Goal: Navigation & Orientation: Find specific page/section

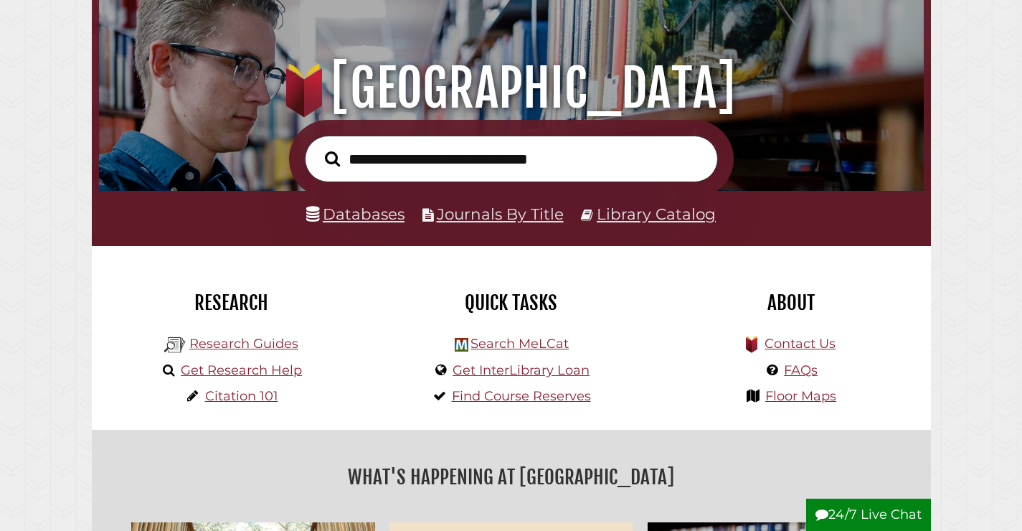
scroll to position [126, 0]
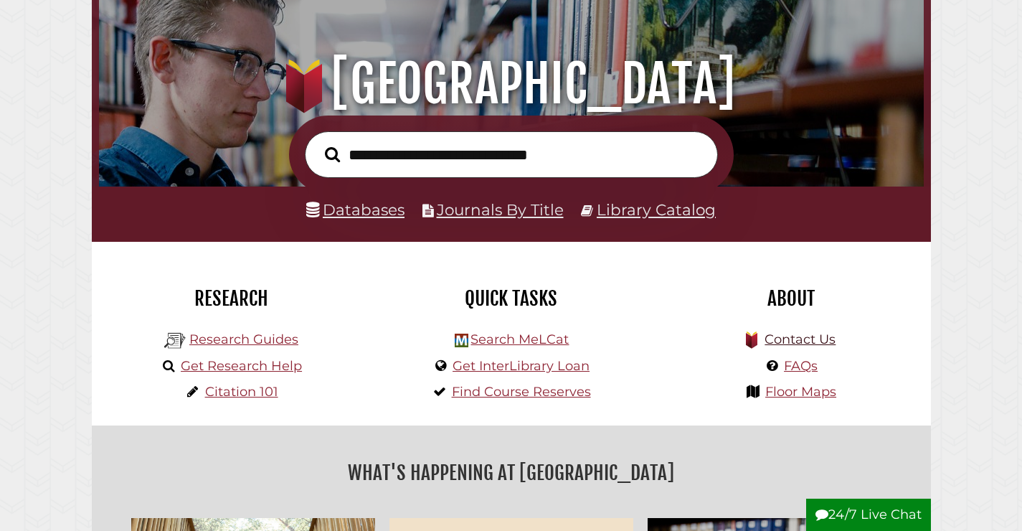
click at [793, 338] on link "Contact Us" at bounding box center [800, 339] width 71 height 16
click at [822, 392] on link "Floor Maps" at bounding box center [800, 392] width 71 height 16
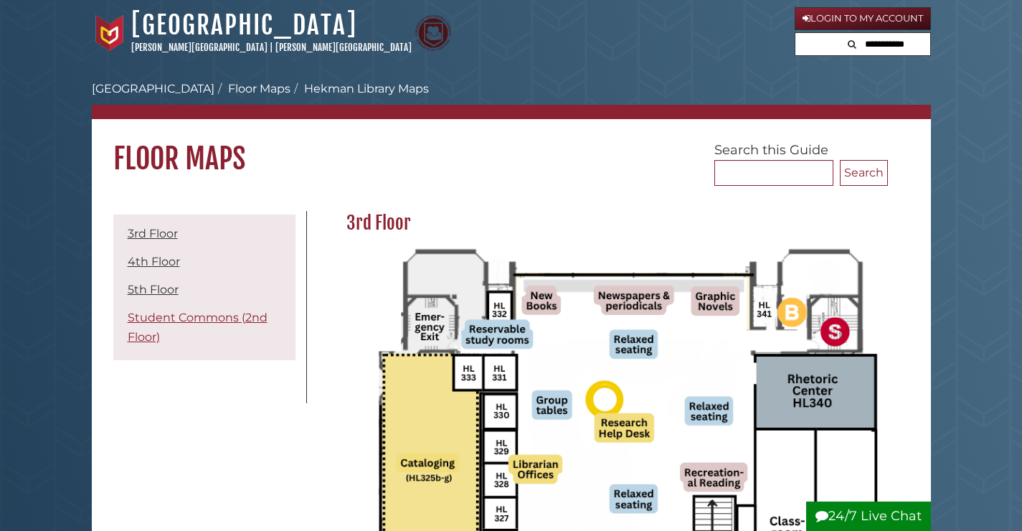
click at [173, 317] on link "Student Commons (2nd Floor)" at bounding box center [198, 327] width 140 height 33
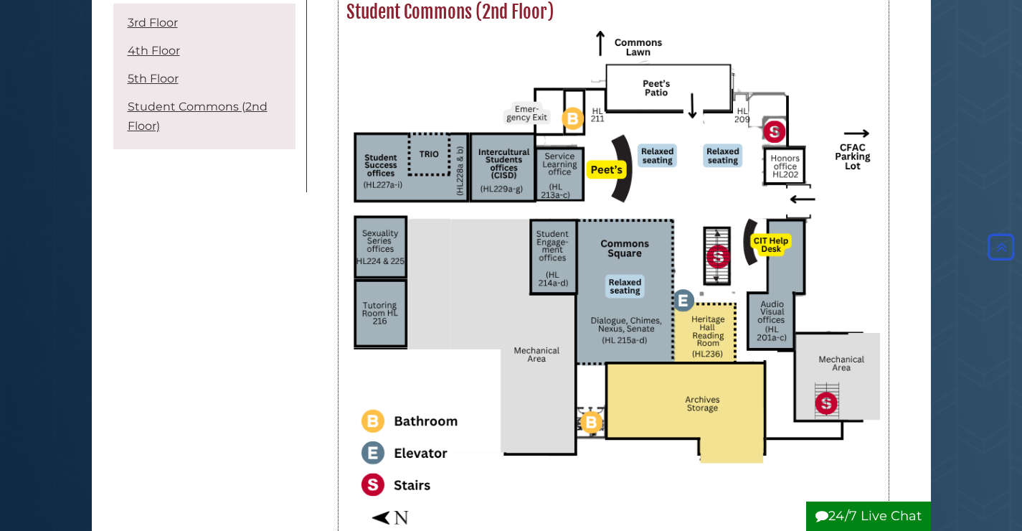
click at [612, 249] on img at bounding box center [613, 277] width 534 height 493
drag, startPoint x: 602, startPoint y: 244, endPoint x: 640, endPoint y: 252, distance: 38.3
click at [695, 221] on img at bounding box center [613, 277] width 534 height 493
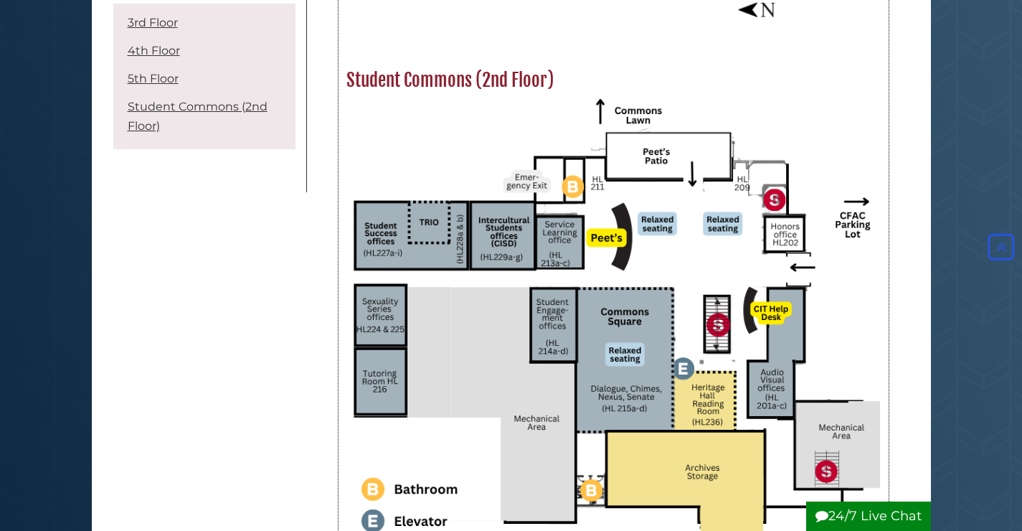
scroll to position [2313, 0]
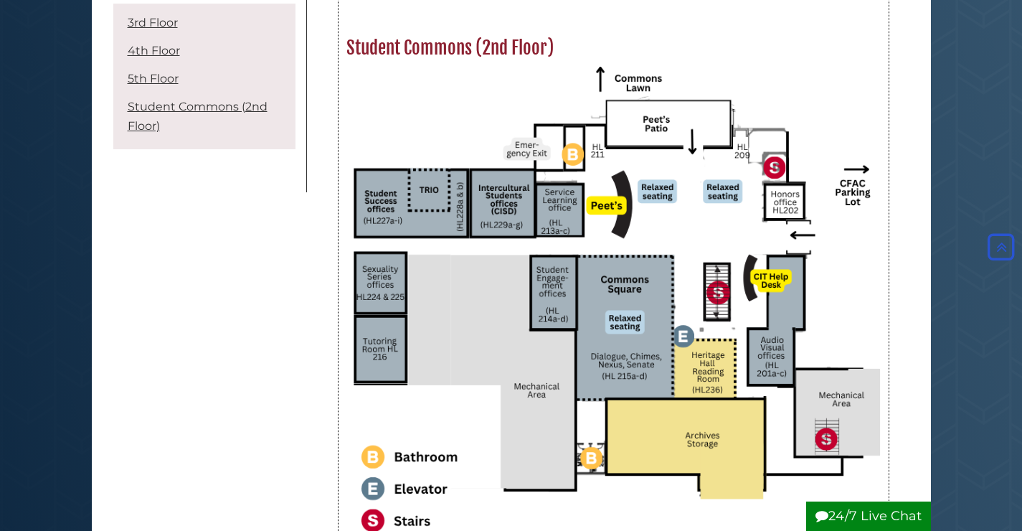
click at [636, 280] on img at bounding box center [613, 313] width 534 height 493
